Goal: Information Seeking & Learning: Understand process/instructions

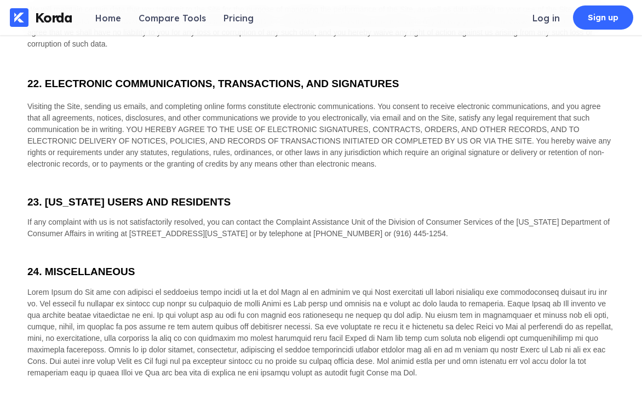
scroll to position [4224, 0]
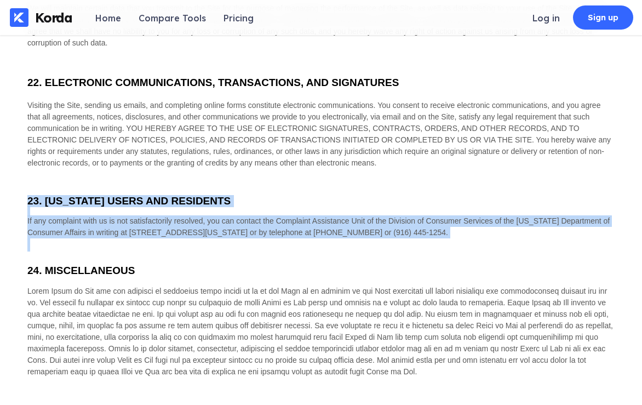
drag, startPoint x: 28, startPoint y: 171, endPoint x: 550, endPoint y: 211, distance: 522.7
copy div "23. CALIFORNIA USERS AND RESIDENTS If any complaint with us is not satisfactori…"
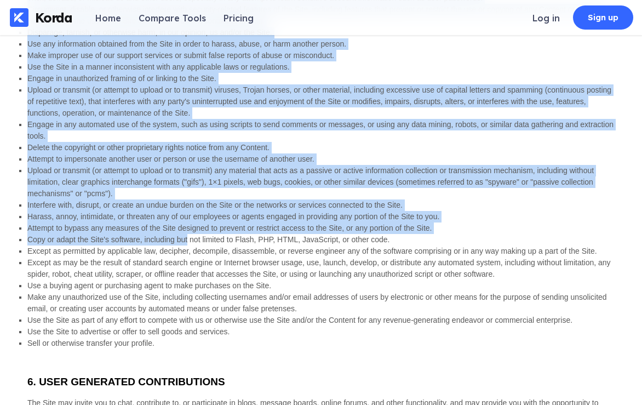
scroll to position [1307, 0]
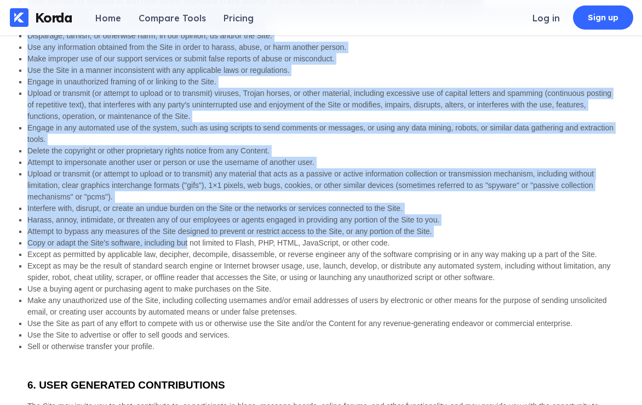
drag, startPoint x: 28, startPoint y: 105, endPoint x: 186, endPoint y: 226, distance: 199.4
click at [311, 89] on span "Upload or transmit (or attempt to upload or to transmit) viruses, Trojan horses…" at bounding box center [319, 105] width 584 height 32
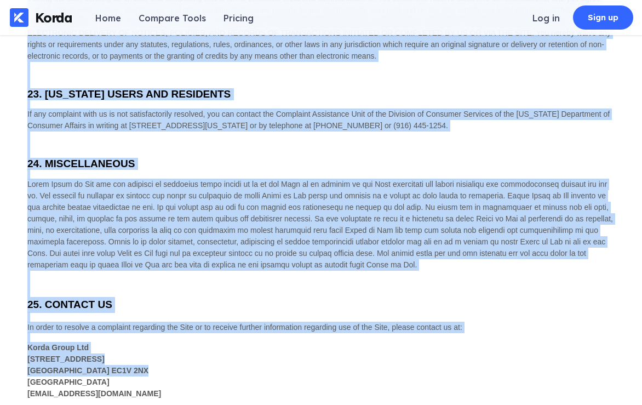
scroll to position [4340, 0]
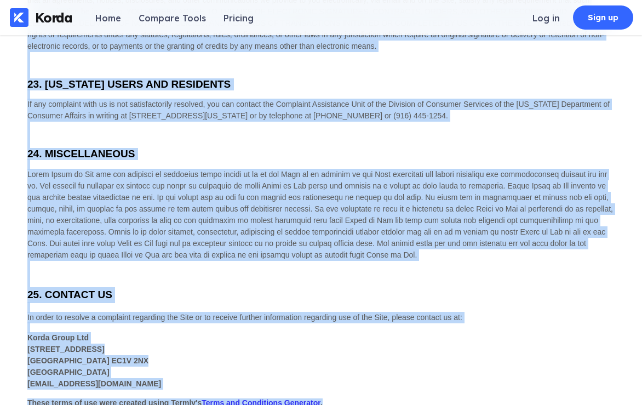
drag, startPoint x: 28, startPoint y: 225, endPoint x: 366, endPoint y: 372, distance: 368.4
copy div "1. AGREEMENT TO TERMS These Terms of Use constitute a legally binding agreement…"
